Goal: Register for event/course

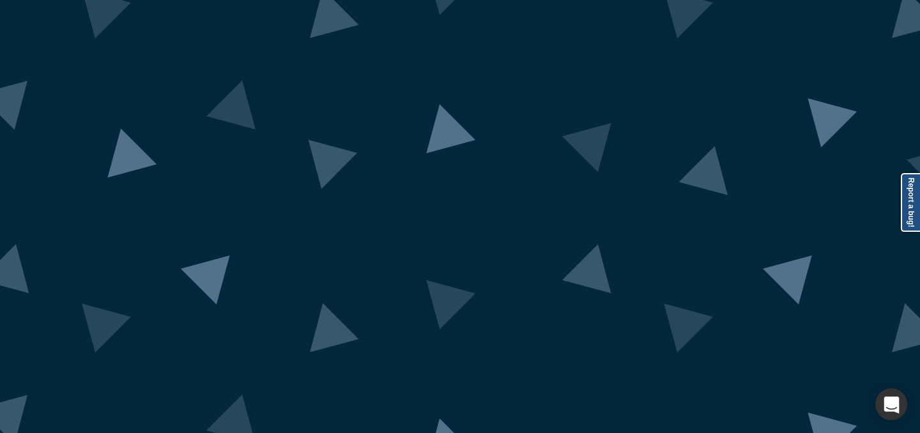
scroll to position [110, 0]
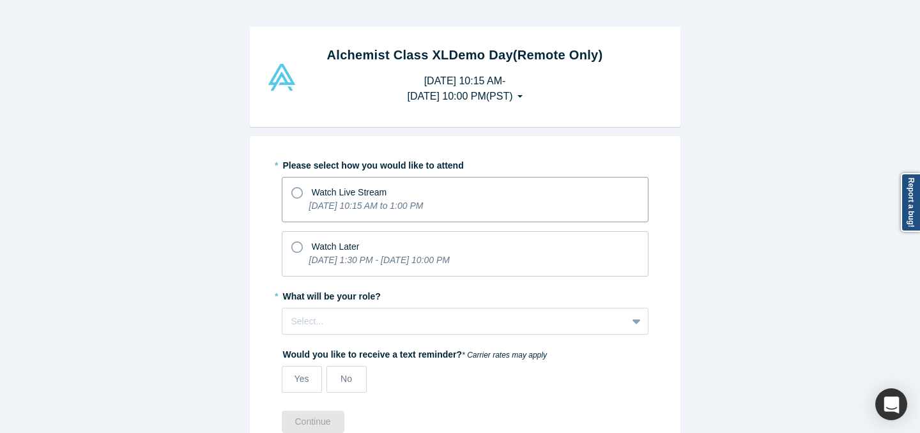
click at [423, 209] on icon "[DATE] 10:15 AM to 1:00 PM" at bounding box center [366, 206] width 114 height 10
click at [0, 0] on input "Watch Live Stream [DATE] 10:15 AM to 1:00 PM" at bounding box center [0, 0] width 0 height 0
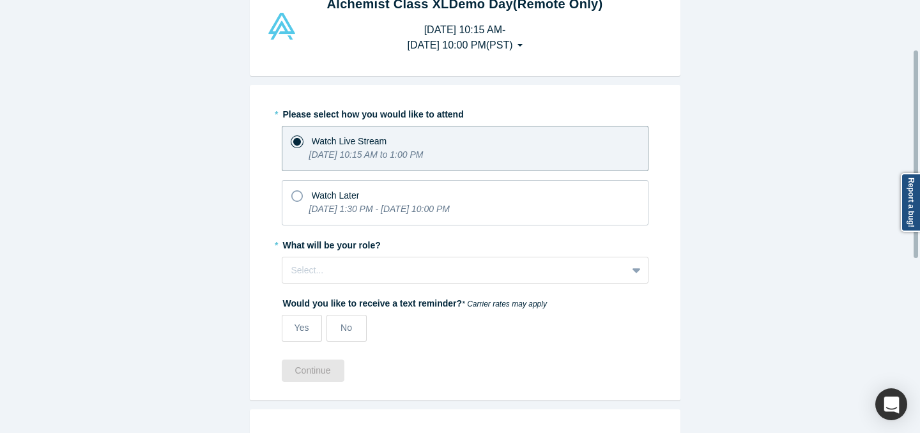
scroll to position [103, 0]
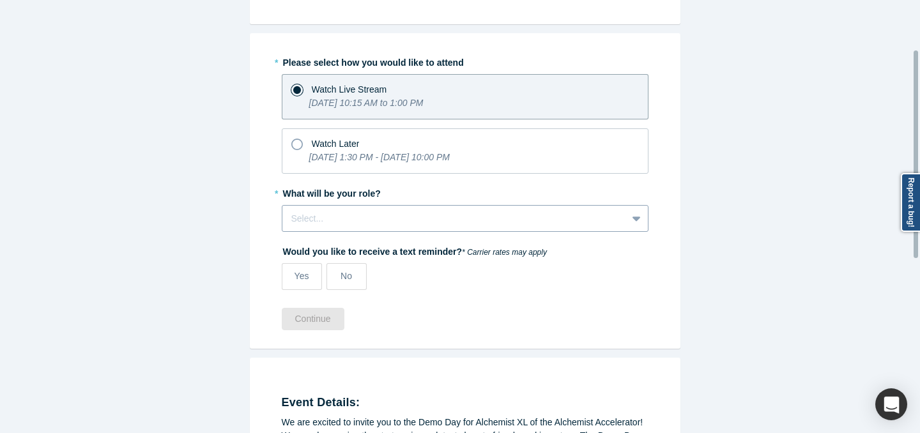
click at [487, 211] on div at bounding box center [454, 219] width 326 height 16
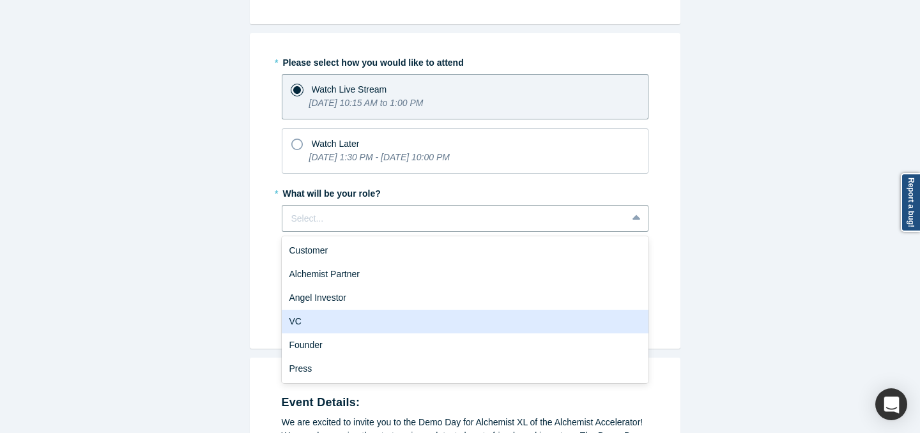
click at [829, 280] on div "Alchemist Class XL Demo Day (Remote Only) [DATE] 10:15 AM - [DATE] 10:00 PM ( P…" at bounding box center [464, 221] width 929 height 443
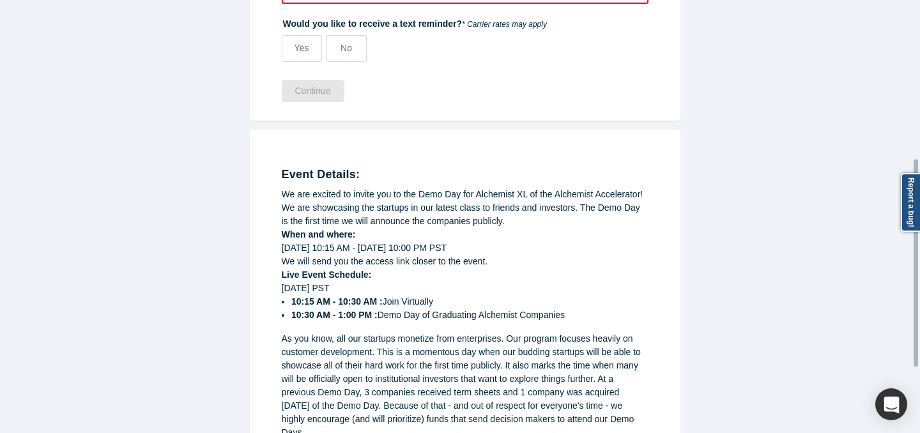
scroll to position [462, 0]
